Goal: Transaction & Acquisition: Download file/media

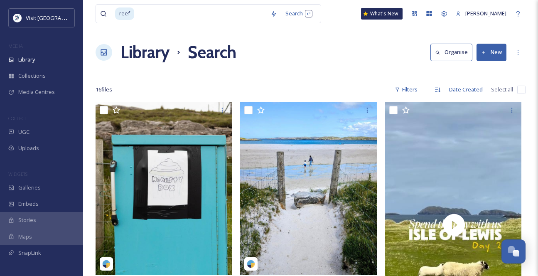
scroll to position [519, 0]
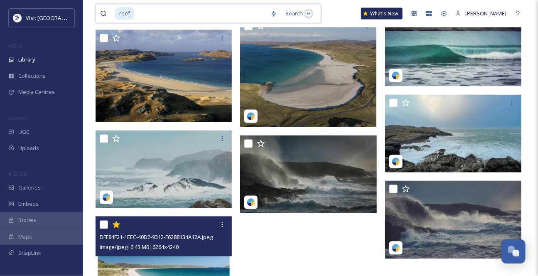
click at [160, 14] on input at bounding box center [200, 14] width 131 height 18
type input "r"
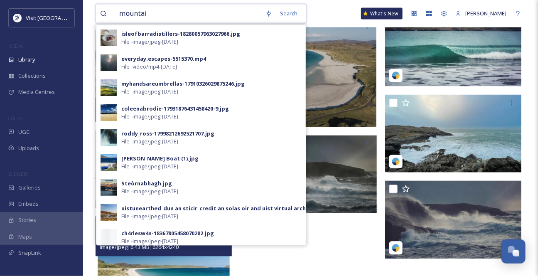
type input "mountain"
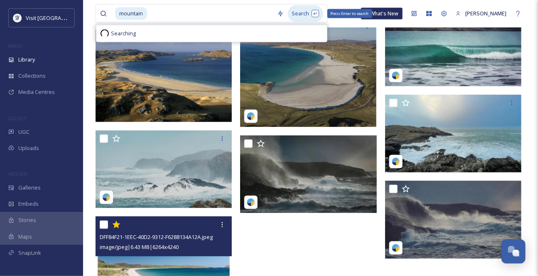
click at [308, 14] on div "Search Press Enter to search" at bounding box center [305, 13] width 35 height 16
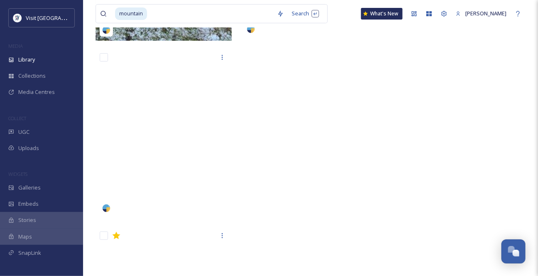
scroll to position [3507, 0]
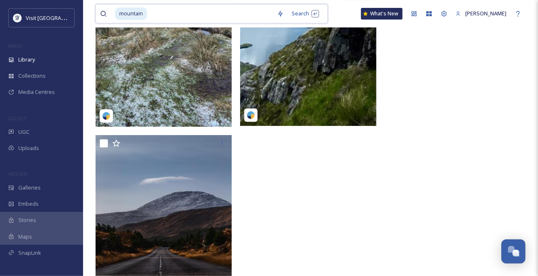
click at [179, 15] on input at bounding box center [210, 14] width 125 height 18
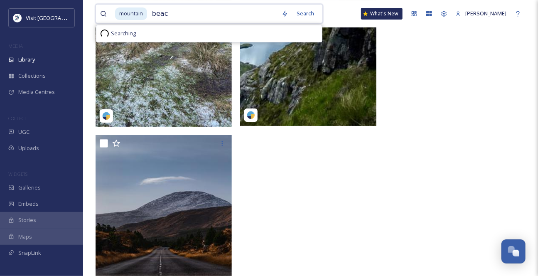
type input "beach"
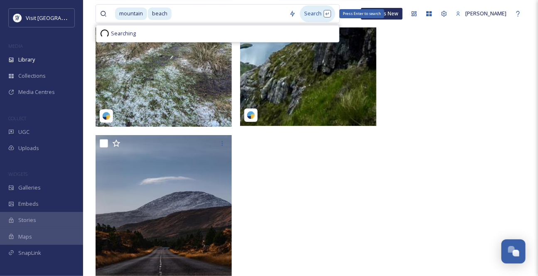
click at [315, 19] on div "Search Press Enter to search" at bounding box center [317, 13] width 35 height 16
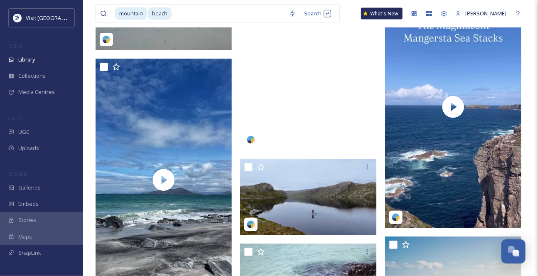
scroll to position [4039, 0]
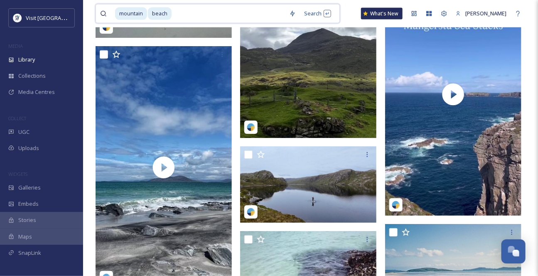
click at [191, 14] on input at bounding box center [228, 14] width 113 height 18
type input "o"
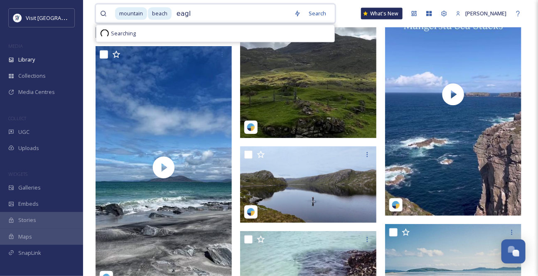
type input "eagle"
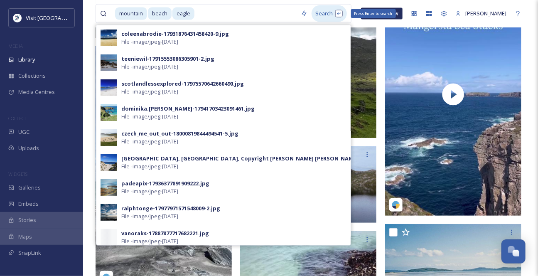
click at [323, 17] on div "Search Press Enter to search" at bounding box center [328, 13] width 35 height 16
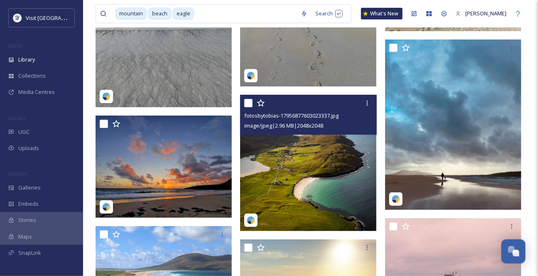
scroll to position [15554, 0]
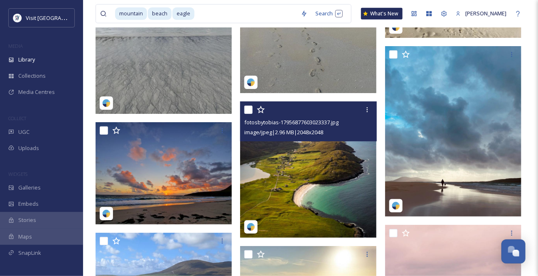
click at [320, 167] on img at bounding box center [308, 169] width 136 height 136
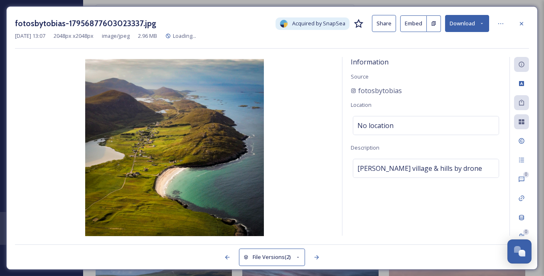
click at [480, 26] on icon at bounding box center [481, 23] width 5 height 5
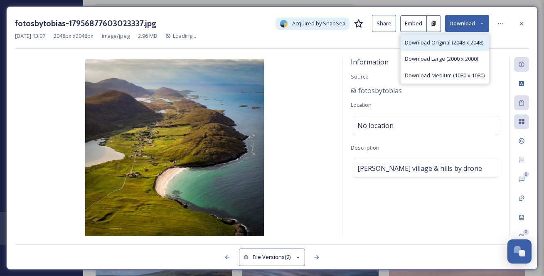
click at [452, 43] on span "Download Original (2048 x 2048)" at bounding box center [443, 43] width 78 height 8
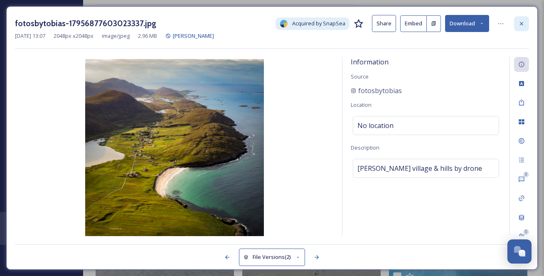
click at [522, 21] on icon at bounding box center [521, 23] width 7 height 7
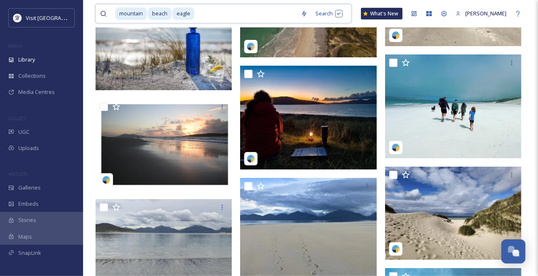
drag, startPoint x: 237, startPoint y: 12, endPoint x: 133, endPoint y: -2, distance: 105.1
type input "e"
type input "b"
type input "m"
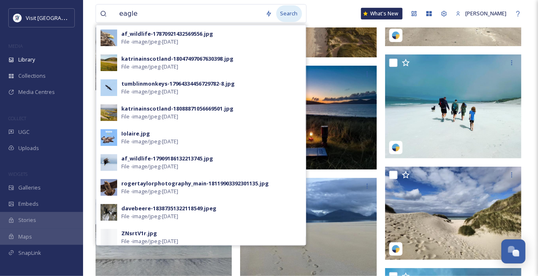
click at [292, 17] on div "Search" at bounding box center [289, 13] width 26 height 16
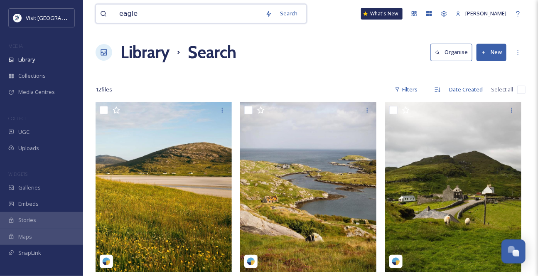
click at [153, 17] on input "eagle" at bounding box center [188, 14] width 146 height 18
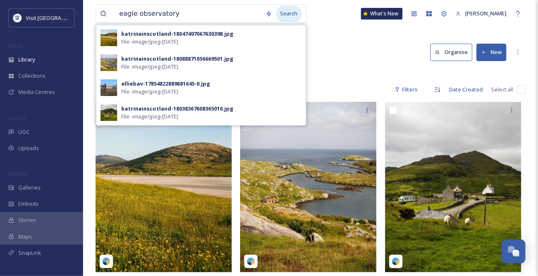
click at [282, 15] on div "Search" at bounding box center [289, 13] width 26 height 16
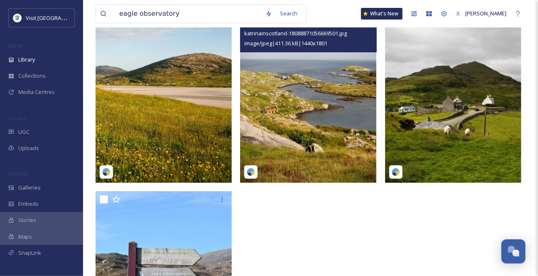
scroll to position [88, 0]
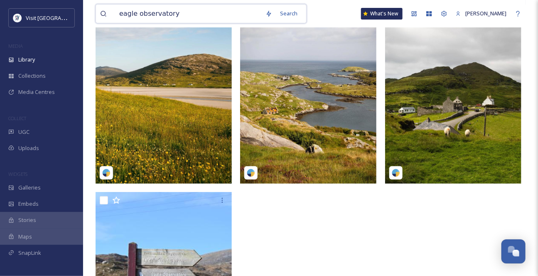
click at [219, 15] on input "eagle observatory" at bounding box center [188, 14] width 146 height 18
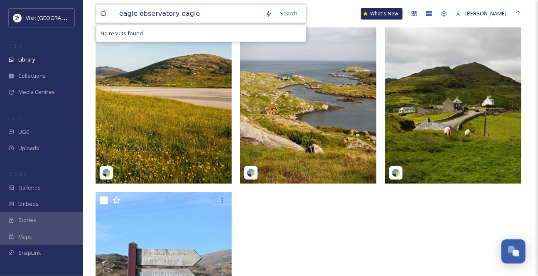
type input "eagle observatory eagles"
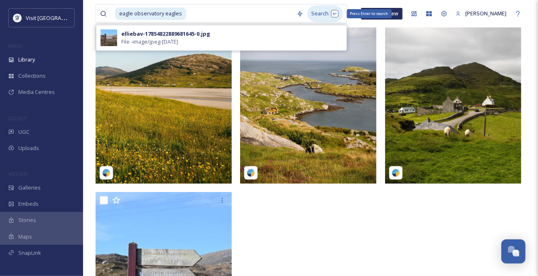
click at [330, 14] on div "Search Press Enter to search" at bounding box center [324, 13] width 35 height 16
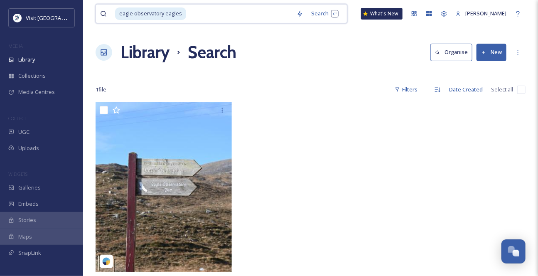
click at [180, 15] on span "eagle observatory eagles" at bounding box center [150, 13] width 71 height 12
drag, startPoint x: 207, startPoint y: 16, endPoint x: 186, endPoint y: 15, distance: 21.2
click at [186, 15] on div "eagle observatory eagles" at bounding box center [203, 14] width 177 height 18
type input "eagle observatory"
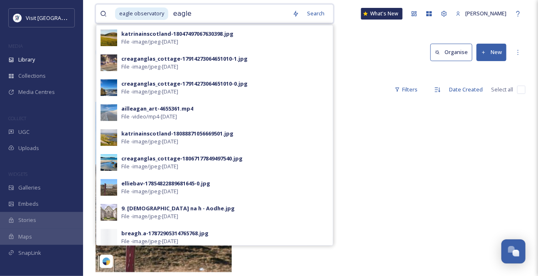
type input "eagles"
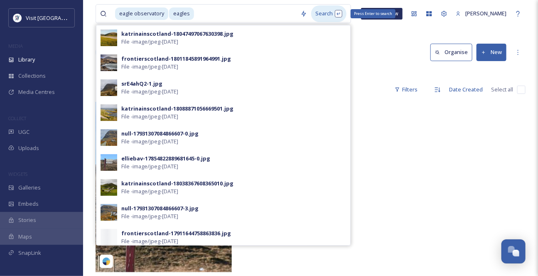
click at [327, 12] on div "Search Press Enter to search" at bounding box center [328, 13] width 35 height 16
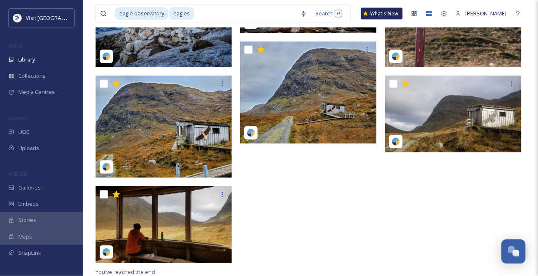
scroll to position [528, 0]
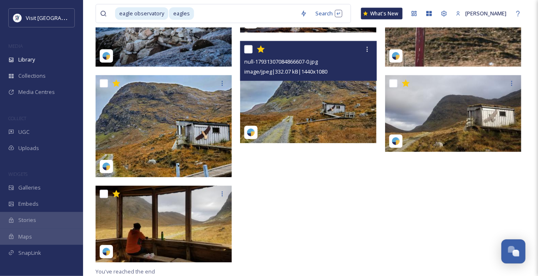
click at [336, 110] on img at bounding box center [308, 92] width 136 height 102
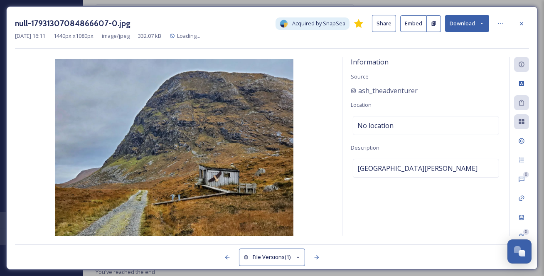
click at [483, 26] on icon at bounding box center [481, 23] width 5 height 5
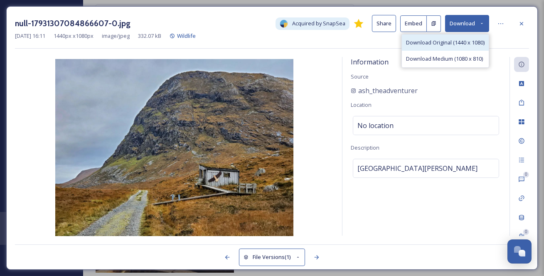
click at [464, 45] on span "Download Original (1440 x 1080)" at bounding box center [445, 43] width 78 height 8
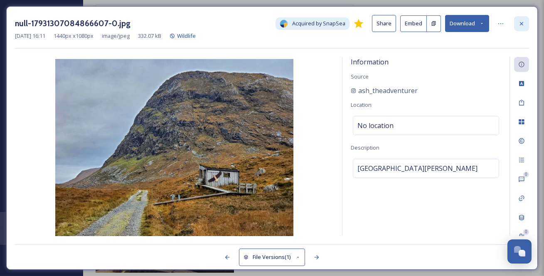
click at [525, 25] on div at bounding box center [521, 23] width 15 height 15
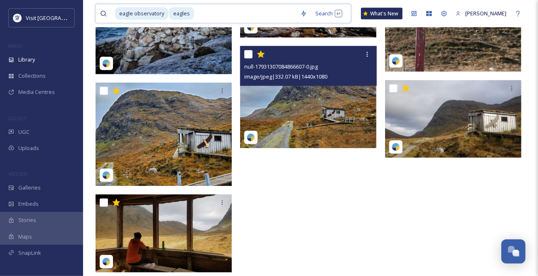
click at [239, 20] on input at bounding box center [245, 14] width 101 height 18
drag, startPoint x: 233, startPoint y: 16, endPoint x: 161, endPoint y: 16, distance: 72.3
click at [179, 13] on div "eagle observatory eagles" at bounding box center [205, 14] width 181 height 18
type input "e"
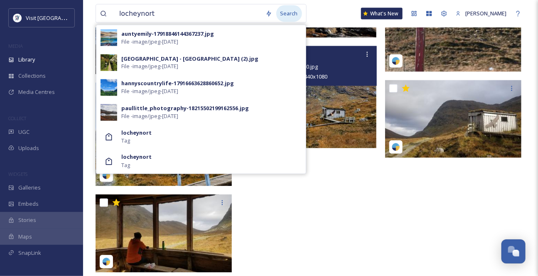
click at [293, 14] on div "Search" at bounding box center [289, 13] width 26 height 16
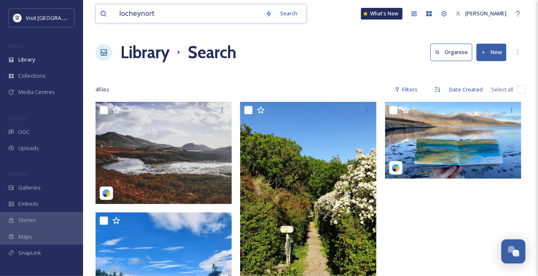
click at [136, 15] on input "locheynort" at bounding box center [188, 14] width 146 height 18
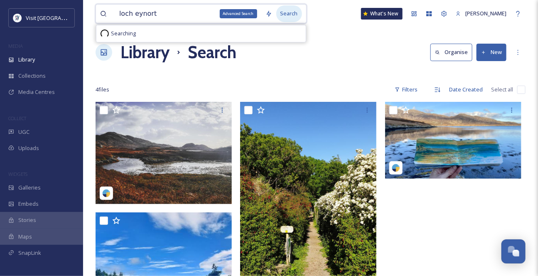
type input "loch eynort"
click at [292, 17] on div "Search" at bounding box center [289, 13] width 26 height 16
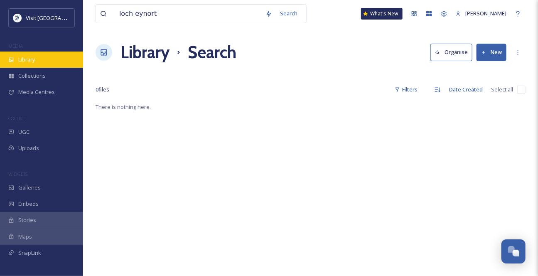
click at [45, 67] on div "Library" at bounding box center [41, 59] width 83 height 16
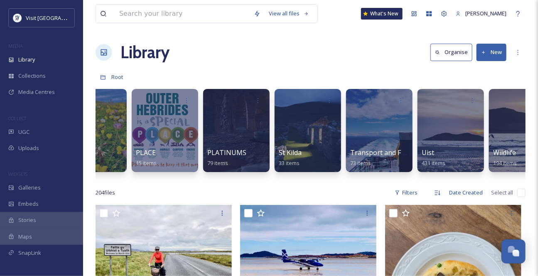
scroll to position [0, 1213]
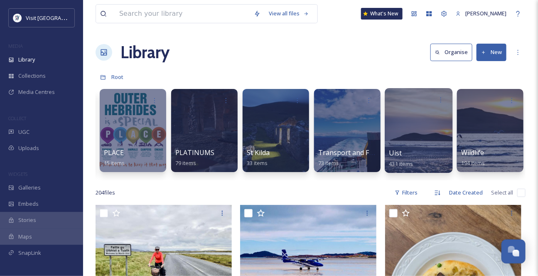
click at [441, 154] on div "Uist 431 items" at bounding box center [418, 158] width 59 height 21
click at [440, 155] on div "Uist 431 items" at bounding box center [418, 158] width 59 height 21
click at [432, 154] on div "Uist 431 items" at bounding box center [418, 158] width 59 height 21
click at [409, 157] on div "Uist 431 items" at bounding box center [418, 158] width 59 height 21
click at [408, 157] on div "Uist 431 items" at bounding box center [418, 158] width 59 height 21
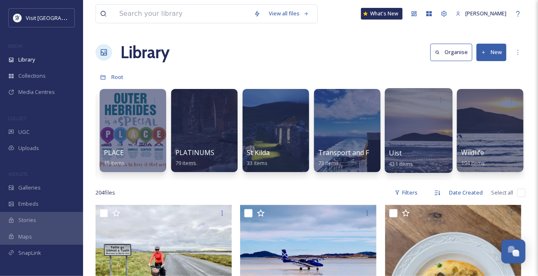
click at [407, 157] on div "Uist 431 items" at bounding box center [418, 158] width 59 height 21
click at [414, 108] on div at bounding box center [418, 99] width 59 height 15
click at [317, 65] on div "Library Organise New" at bounding box center [311, 52] width 430 height 25
click at [403, 147] on div at bounding box center [419, 130] width 68 height 85
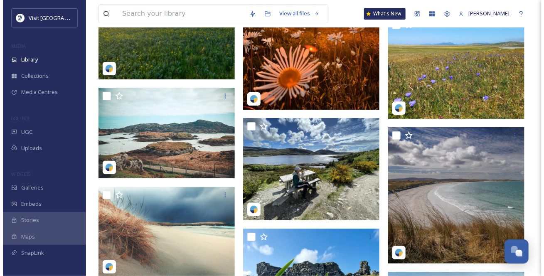
scroll to position [6833, 0]
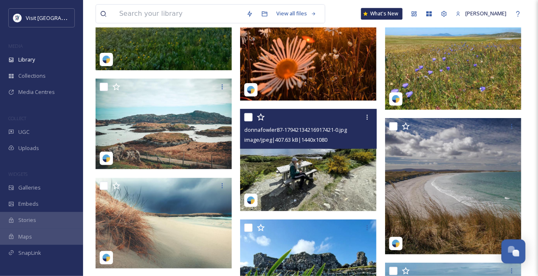
click at [336, 181] on img at bounding box center [308, 160] width 136 height 102
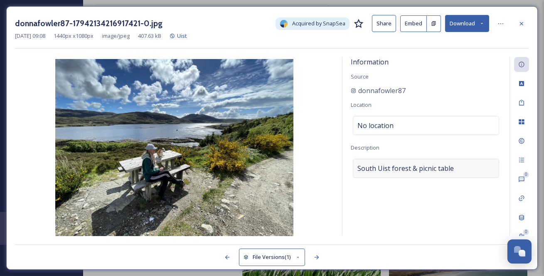
click at [453, 173] on span "South Uist forest & picnic table" at bounding box center [405, 168] width 96 height 10
click at [403, 199] on textarea "South Uist forest & picnic table" at bounding box center [425, 193] width 150 height 69
click at [479, 184] on textarea "South Uist forest & picnic table" at bounding box center [425, 193] width 150 height 69
click at [523, 105] on icon at bounding box center [521, 102] width 7 height 7
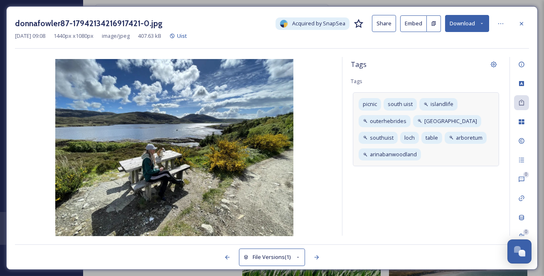
click at [489, 166] on div "picnic [GEOGRAPHIC_DATA] [GEOGRAPHIC_DATA] [GEOGRAPHIC_DATA] southuist [GEOGRAP…" at bounding box center [426, 129] width 146 height 74
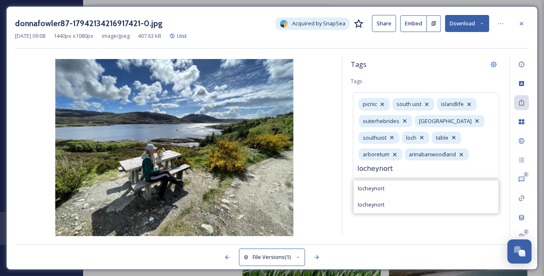
type input "locheynort"
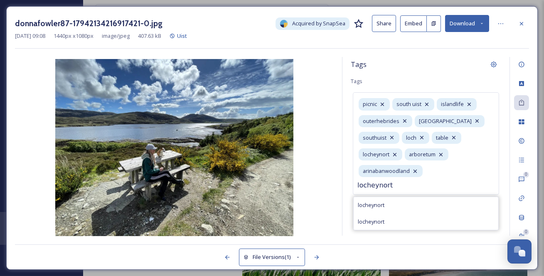
type input "locheynort"
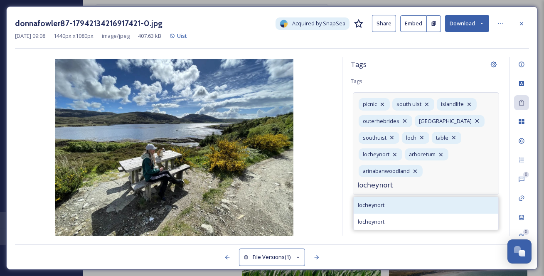
type input "locheynort"
click at [400, 211] on div "locheynort" at bounding box center [425, 205] width 145 height 16
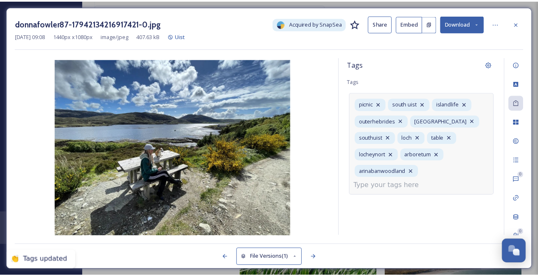
scroll to position [0, 0]
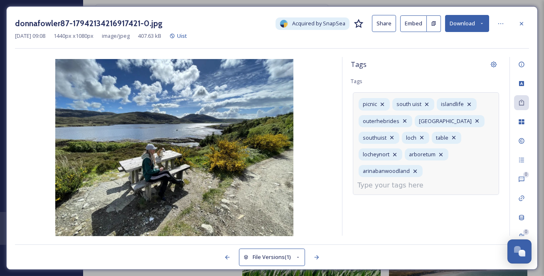
click at [486, 20] on button "Download" at bounding box center [467, 23] width 44 height 17
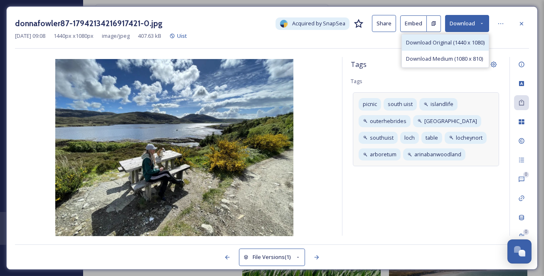
click at [443, 44] on span "Download Original (1440 x 1080)" at bounding box center [445, 43] width 78 height 8
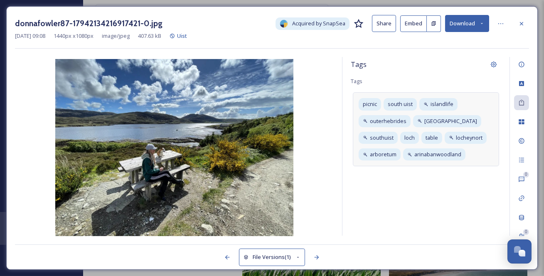
click at [520, 22] on icon at bounding box center [521, 23] width 7 height 7
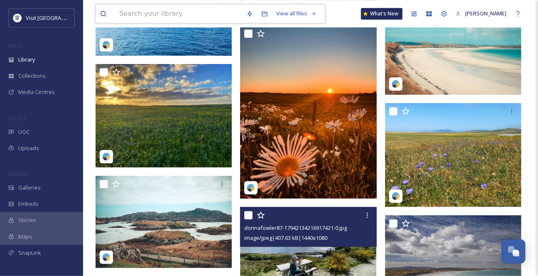
click at [162, 13] on input at bounding box center [178, 14] width 127 height 18
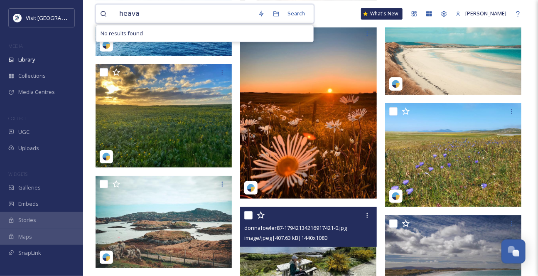
type input "heaval"
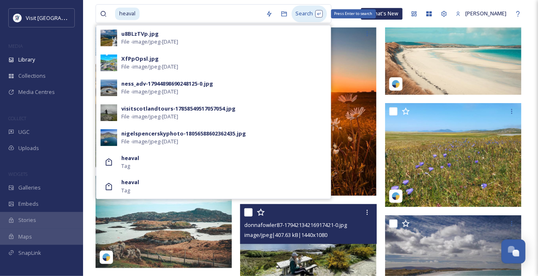
click at [306, 13] on div "Search Press Enter to search" at bounding box center [309, 13] width 35 height 16
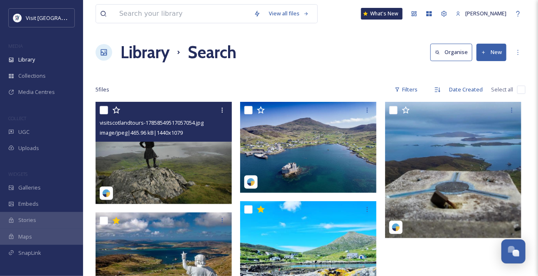
click at [159, 172] on img at bounding box center [164, 153] width 136 height 102
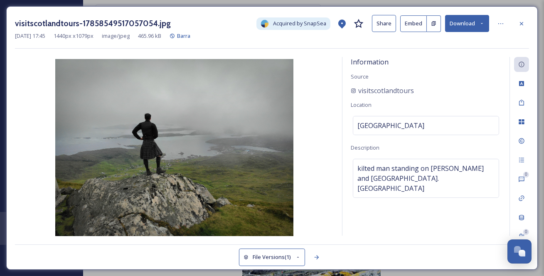
click at [522, 25] on icon at bounding box center [521, 23] width 7 height 7
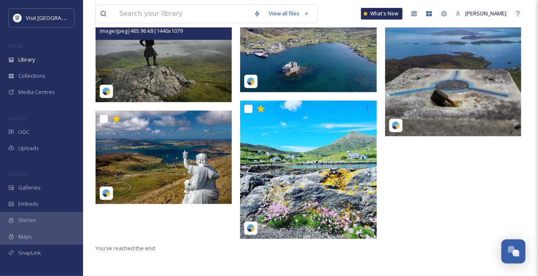
scroll to position [112, 0]
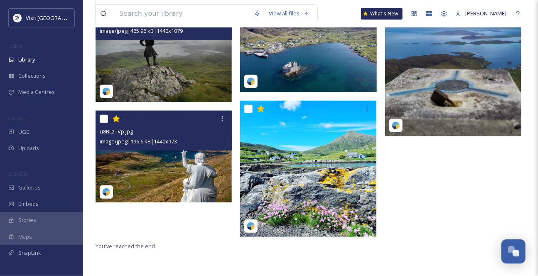
click at [179, 156] on img at bounding box center [164, 156] width 136 height 92
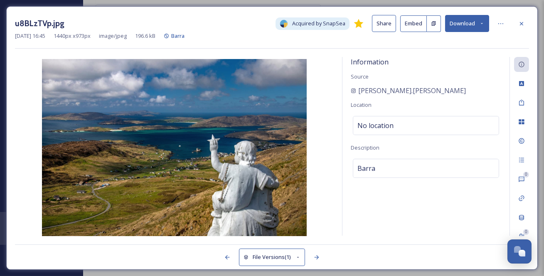
click at [480, 28] on button "Download" at bounding box center [467, 23] width 44 height 17
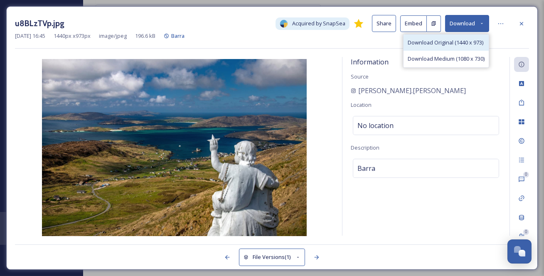
click at [463, 45] on span "Download Original (1440 x 973)" at bounding box center [445, 43] width 76 height 8
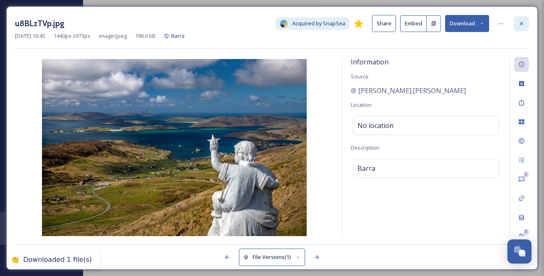
click at [522, 25] on icon at bounding box center [521, 23] width 3 height 3
